Goal: Find specific page/section: Find specific page/section

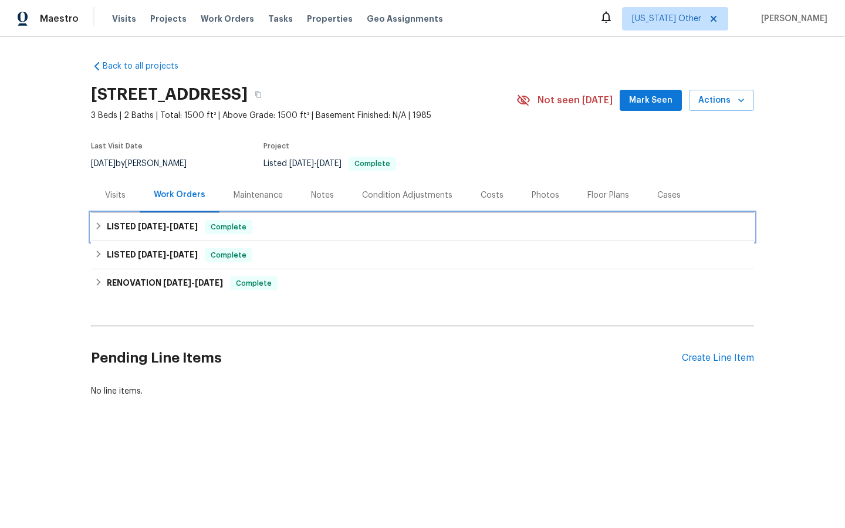
click at [234, 229] on span "Complete" at bounding box center [228, 227] width 45 height 12
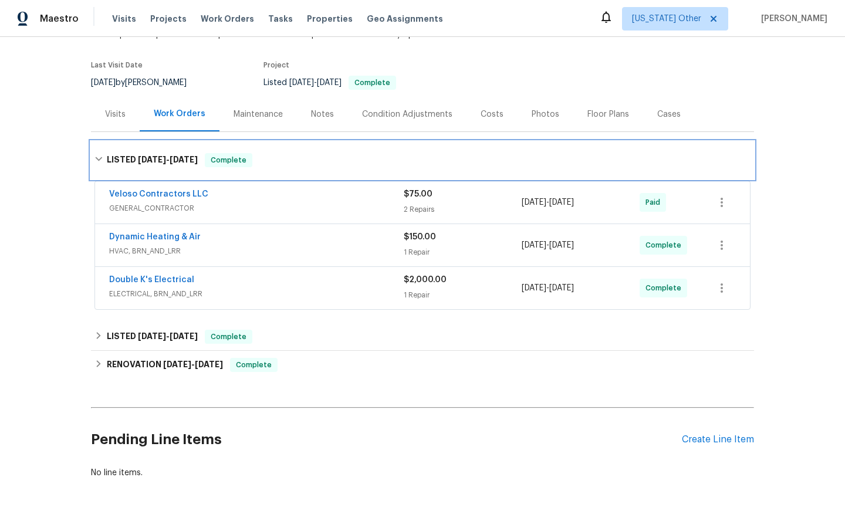
scroll to position [88, 0]
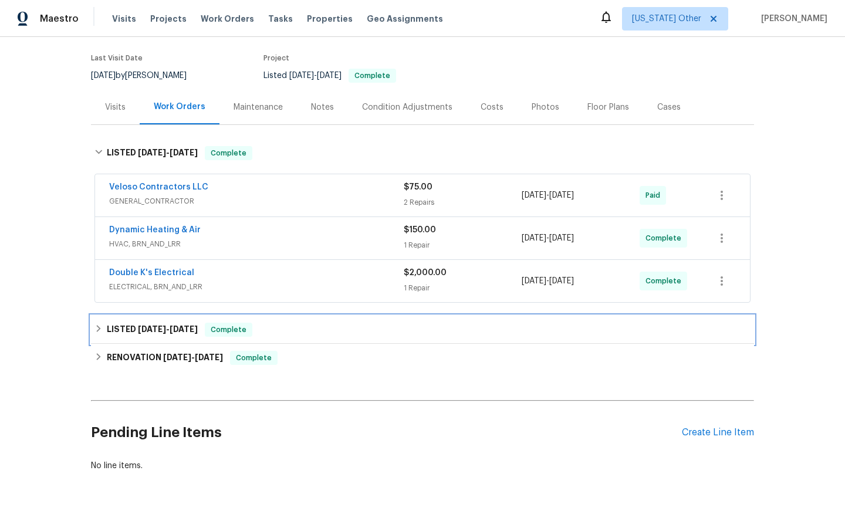
click at [234, 328] on span "Complete" at bounding box center [228, 330] width 45 height 12
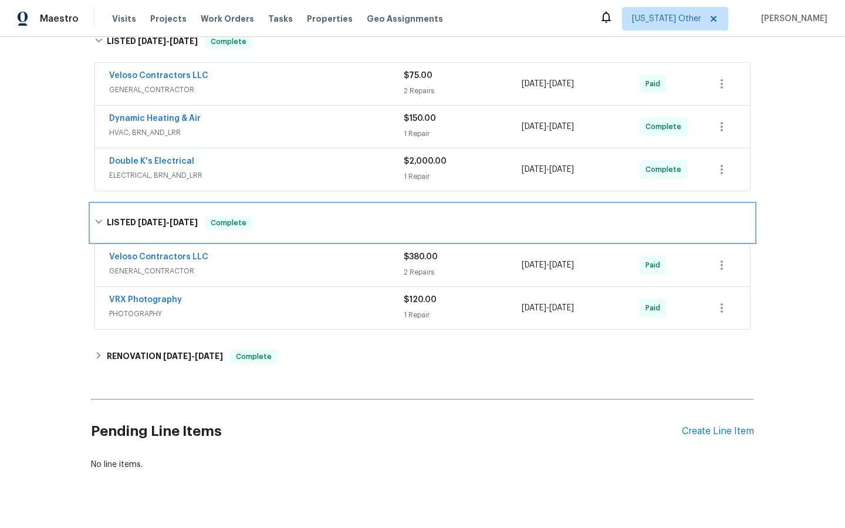
scroll to position [205, 0]
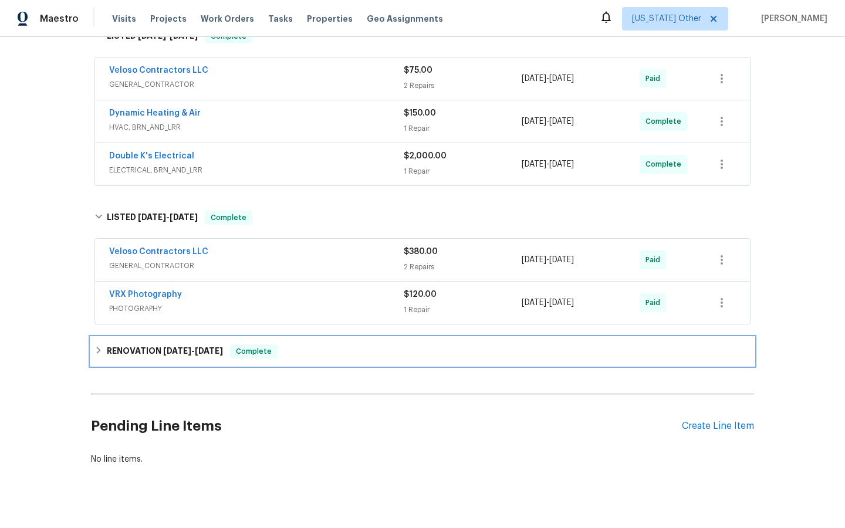
click at [244, 353] on span "Complete" at bounding box center [253, 352] width 45 height 12
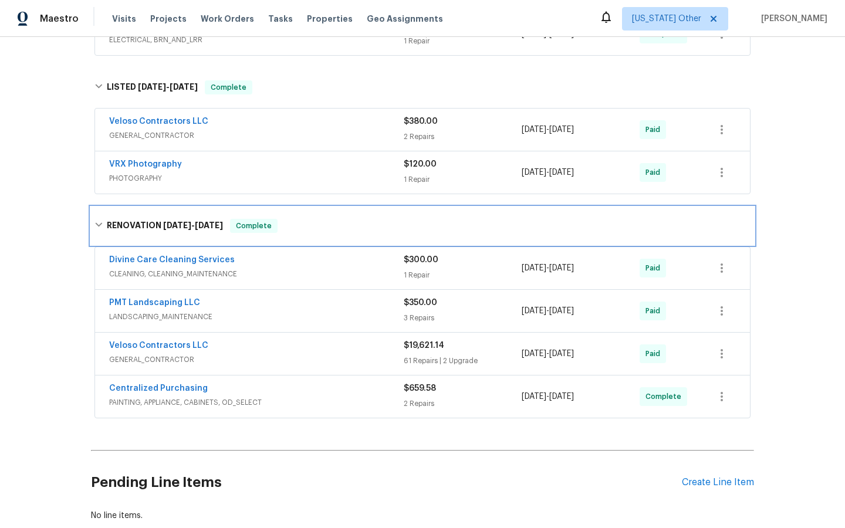
scroll to position [343, 0]
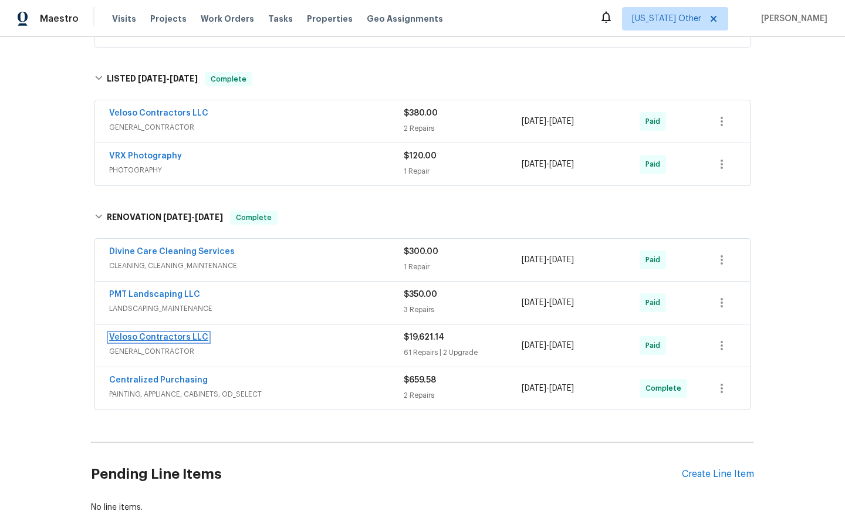
click at [150, 339] on link "Veloso Contractors LLC" at bounding box center [158, 337] width 99 height 8
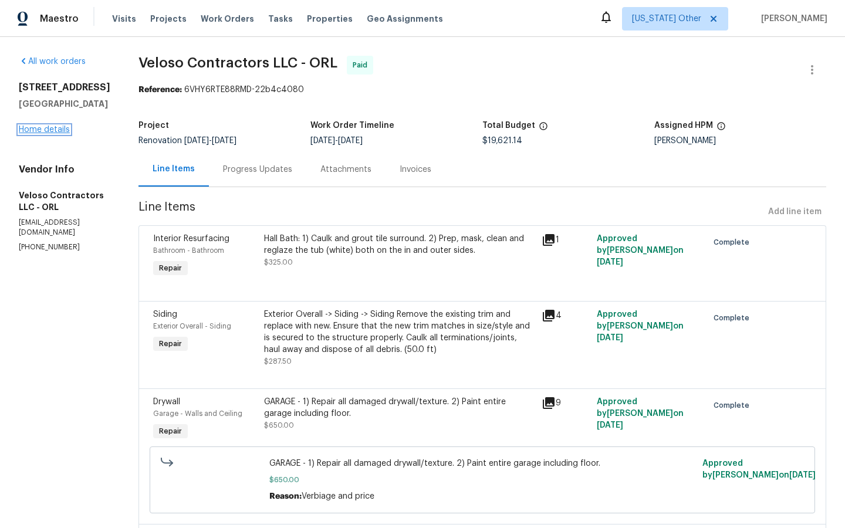
click at [41, 130] on link "Home details" at bounding box center [44, 130] width 51 height 8
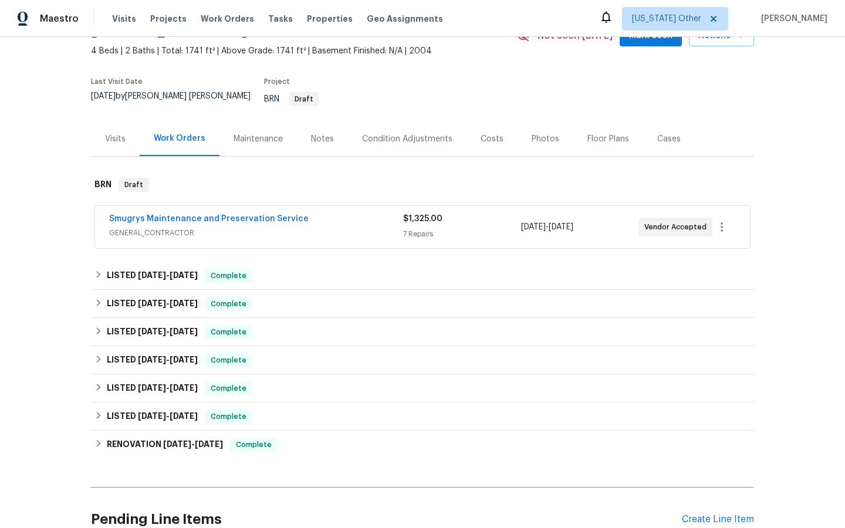
scroll to position [68, 0]
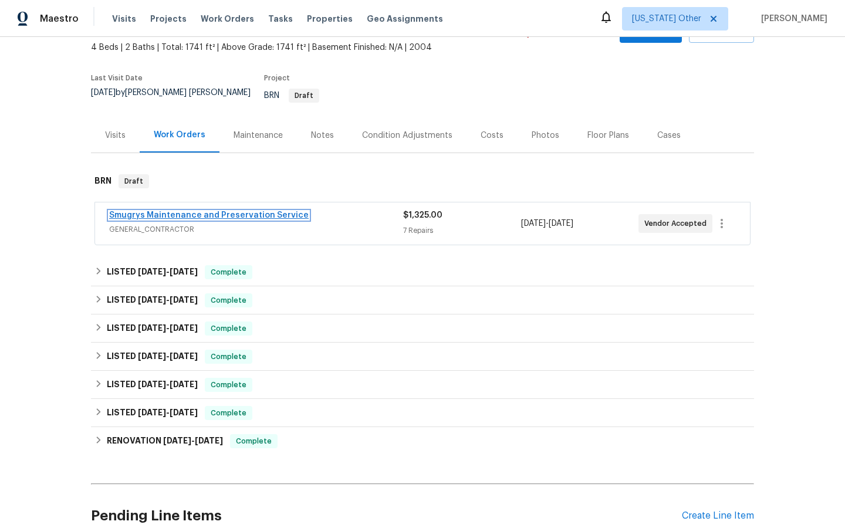
click at [206, 211] on link "Smugrys Maintenance and Preservation Service" at bounding box center [208, 215] width 199 height 8
